Goal: Communication & Community: Answer question/provide support

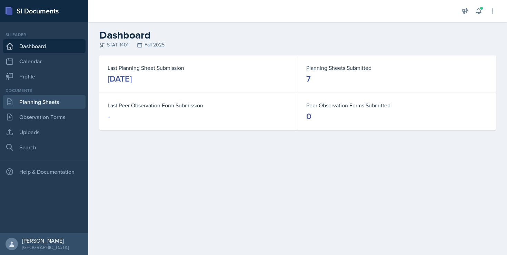
click at [22, 96] on link "Planning Sheets" at bounding box center [44, 102] width 83 height 14
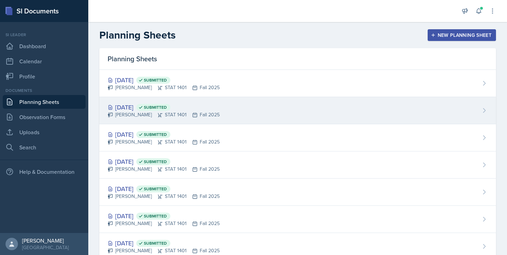
click at [138, 108] on div "[DATE] Submitted" at bounding box center [164, 107] width 112 height 9
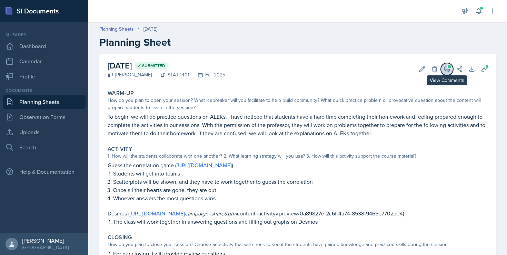
click at [444, 70] on icon at bounding box center [446, 69] width 7 height 7
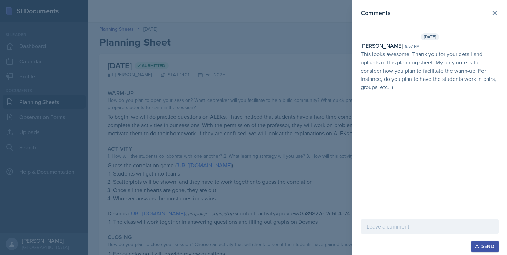
click at [379, 227] on p at bounding box center [429, 227] width 126 height 8
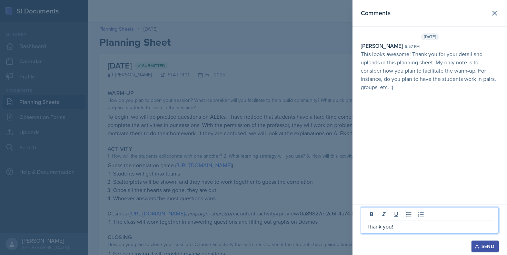
click at [471, 246] on button "Send" at bounding box center [484, 247] width 27 height 12
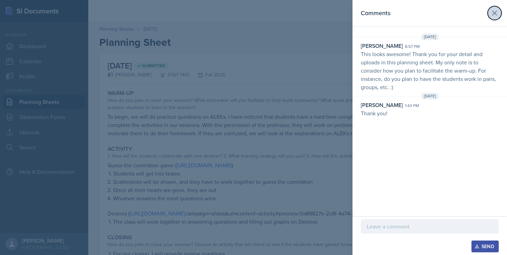
click at [494, 16] on icon at bounding box center [494, 13] width 8 height 8
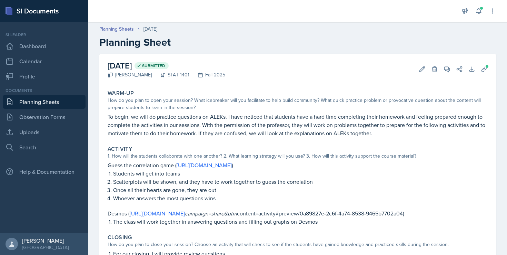
scroll to position [2, 0]
